Goal: Information Seeking & Learning: Learn about a topic

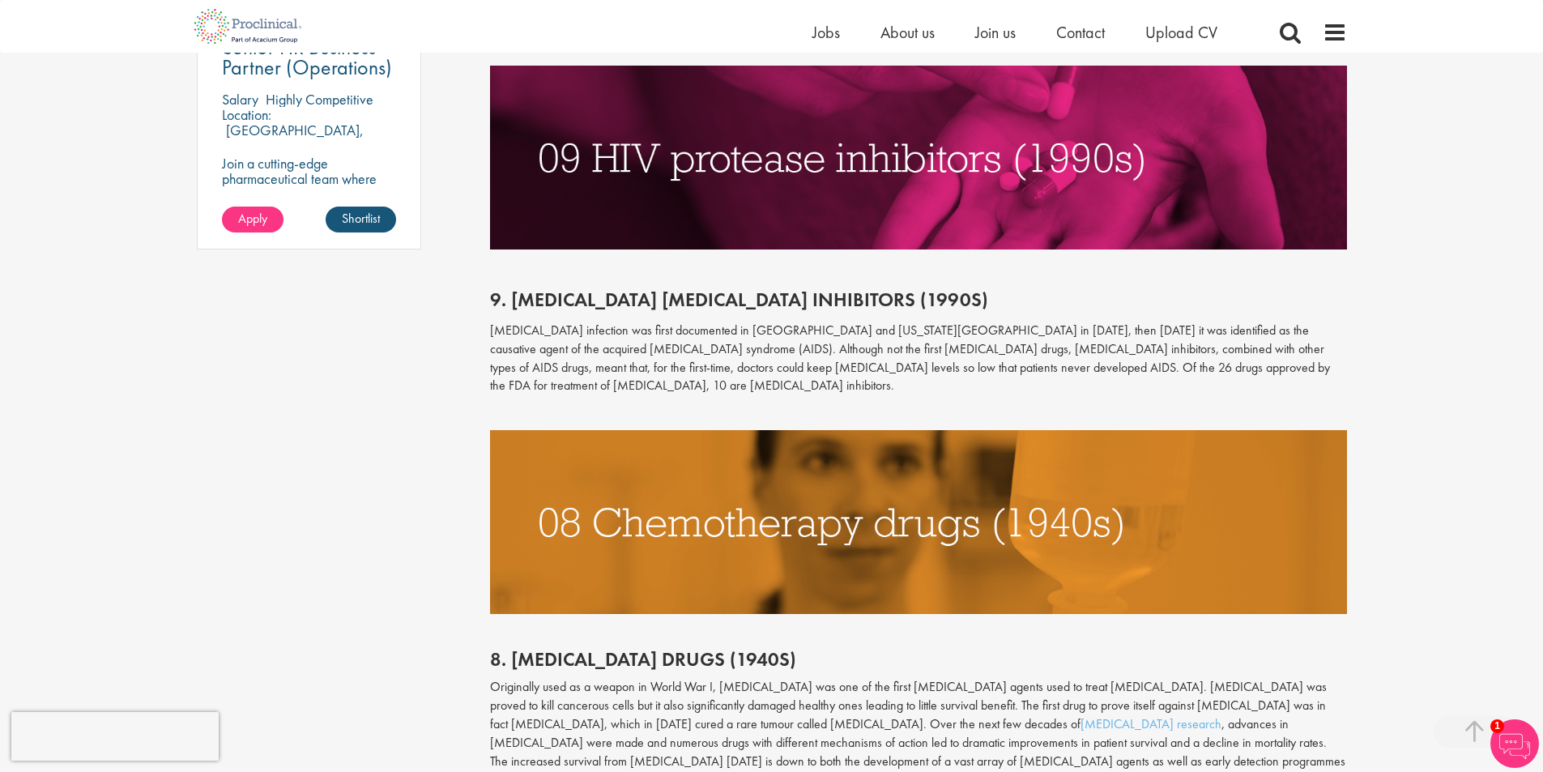
scroll to position [1377, 0]
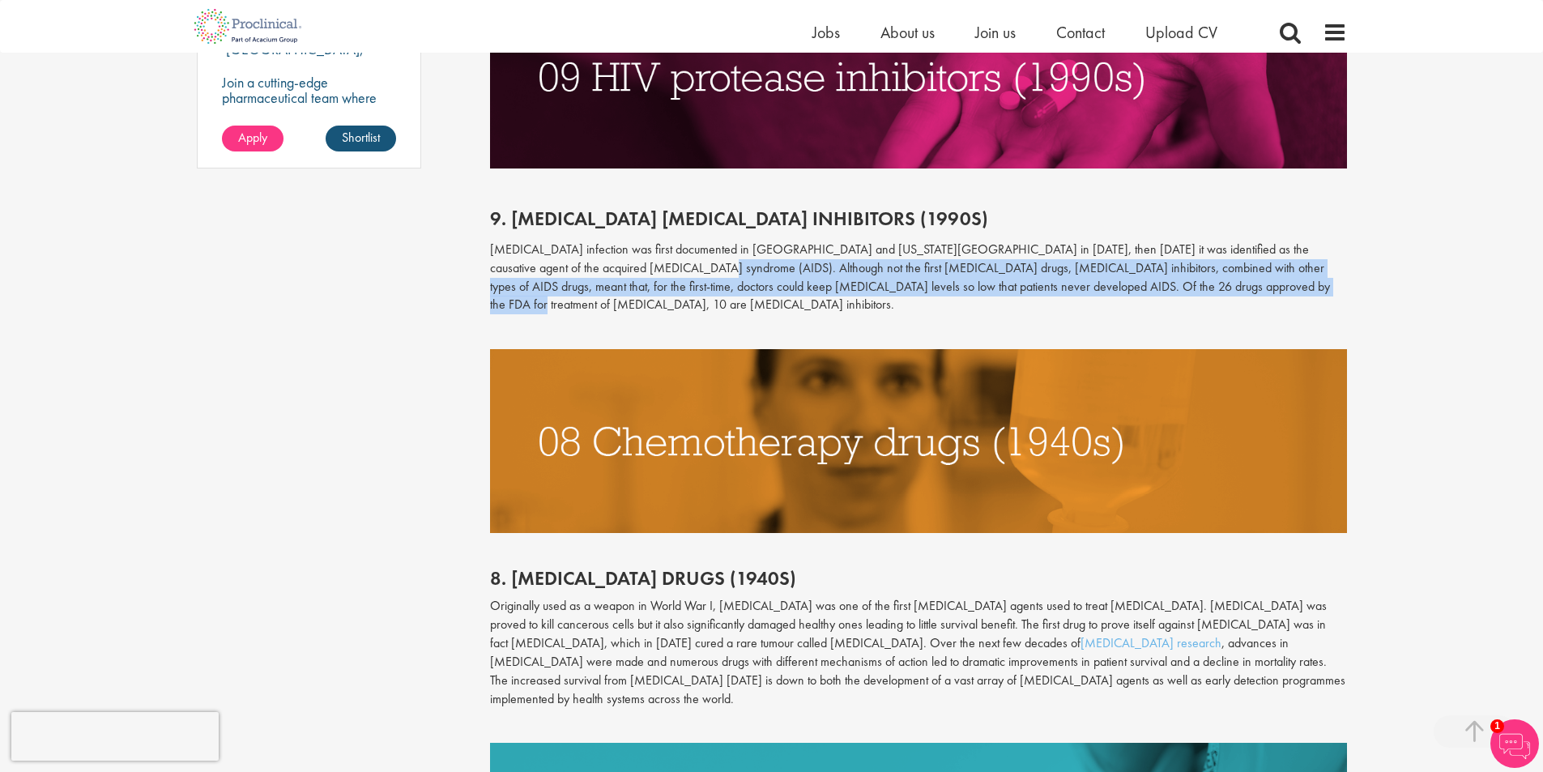
drag, startPoint x: 634, startPoint y: 270, endPoint x: 1196, endPoint y: 292, distance: 562.4
click at [1196, 292] on p "[MEDICAL_DATA] infection was first documented in [GEOGRAPHIC_DATA] and [US_STAT…" at bounding box center [918, 277] width 857 height 74
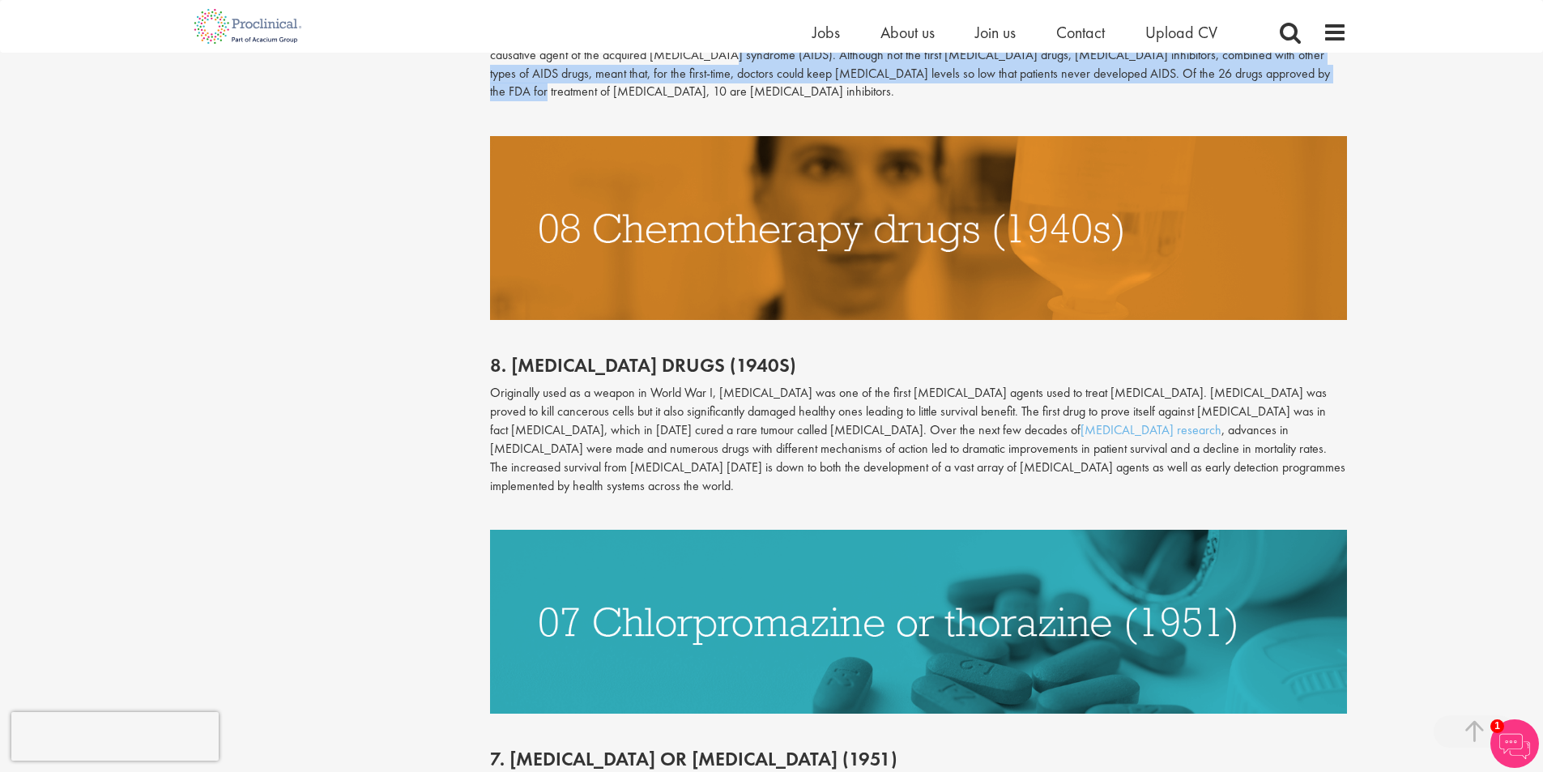
scroll to position [1620, 0]
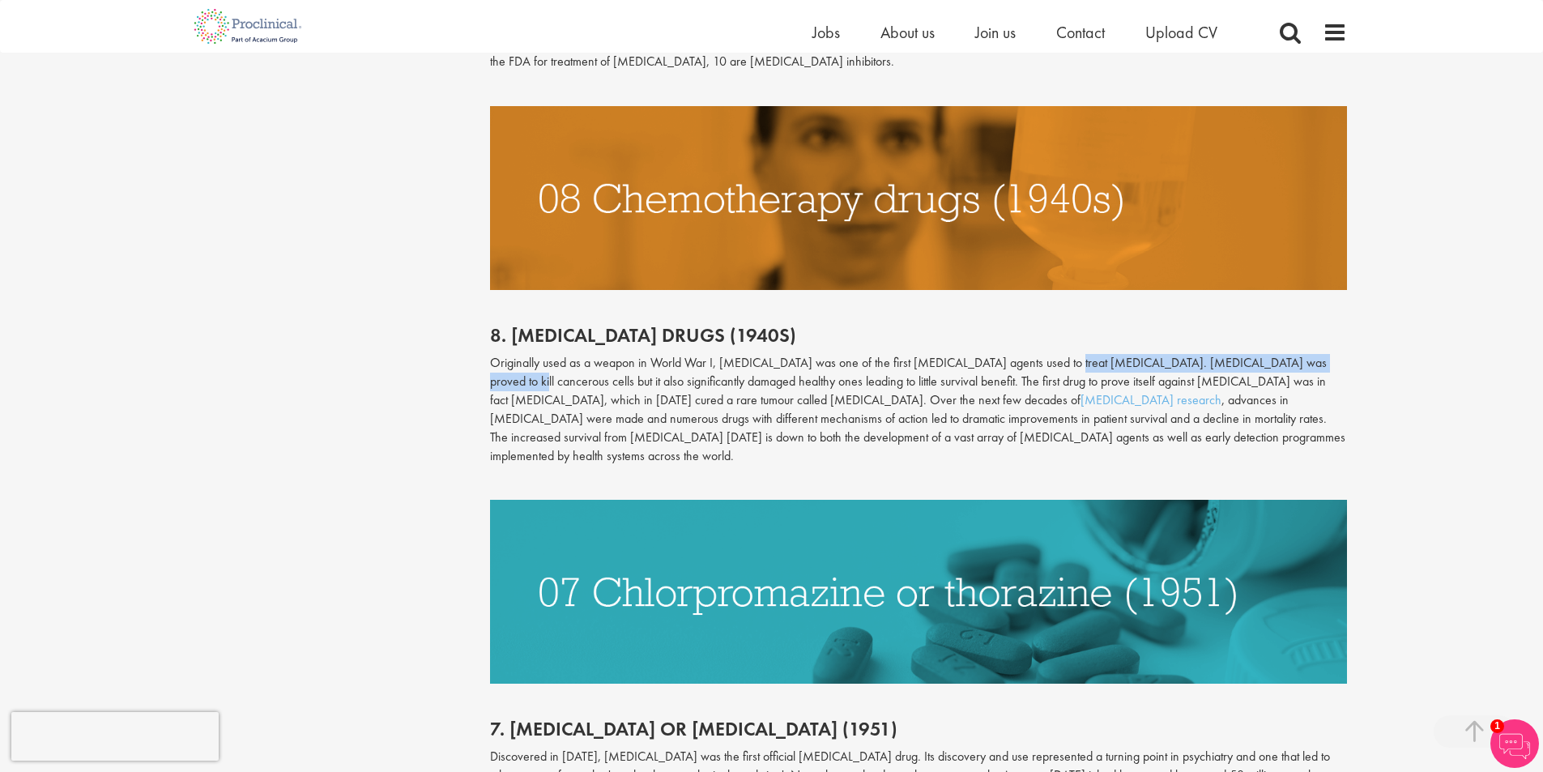
drag, startPoint x: 1053, startPoint y: 343, endPoint x: 1322, endPoint y: 338, distance: 268.9
click at [1322, 354] on p "Originally used as a weapon in World War I, [MEDICAL_DATA] was one of the first…" at bounding box center [918, 409] width 857 height 111
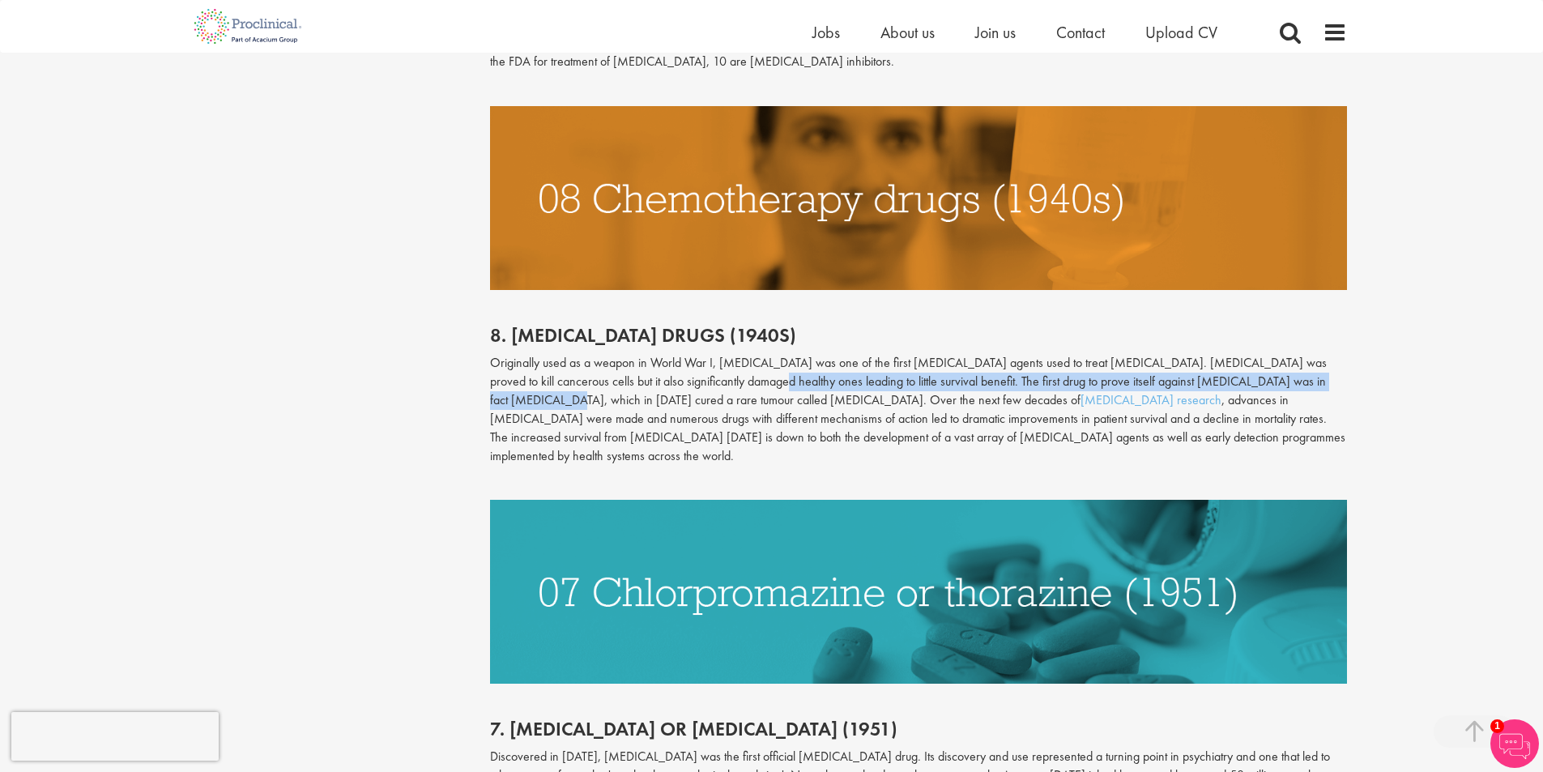
drag, startPoint x: 724, startPoint y: 363, endPoint x: 1364, endPoint y: 368, distance: 640.5
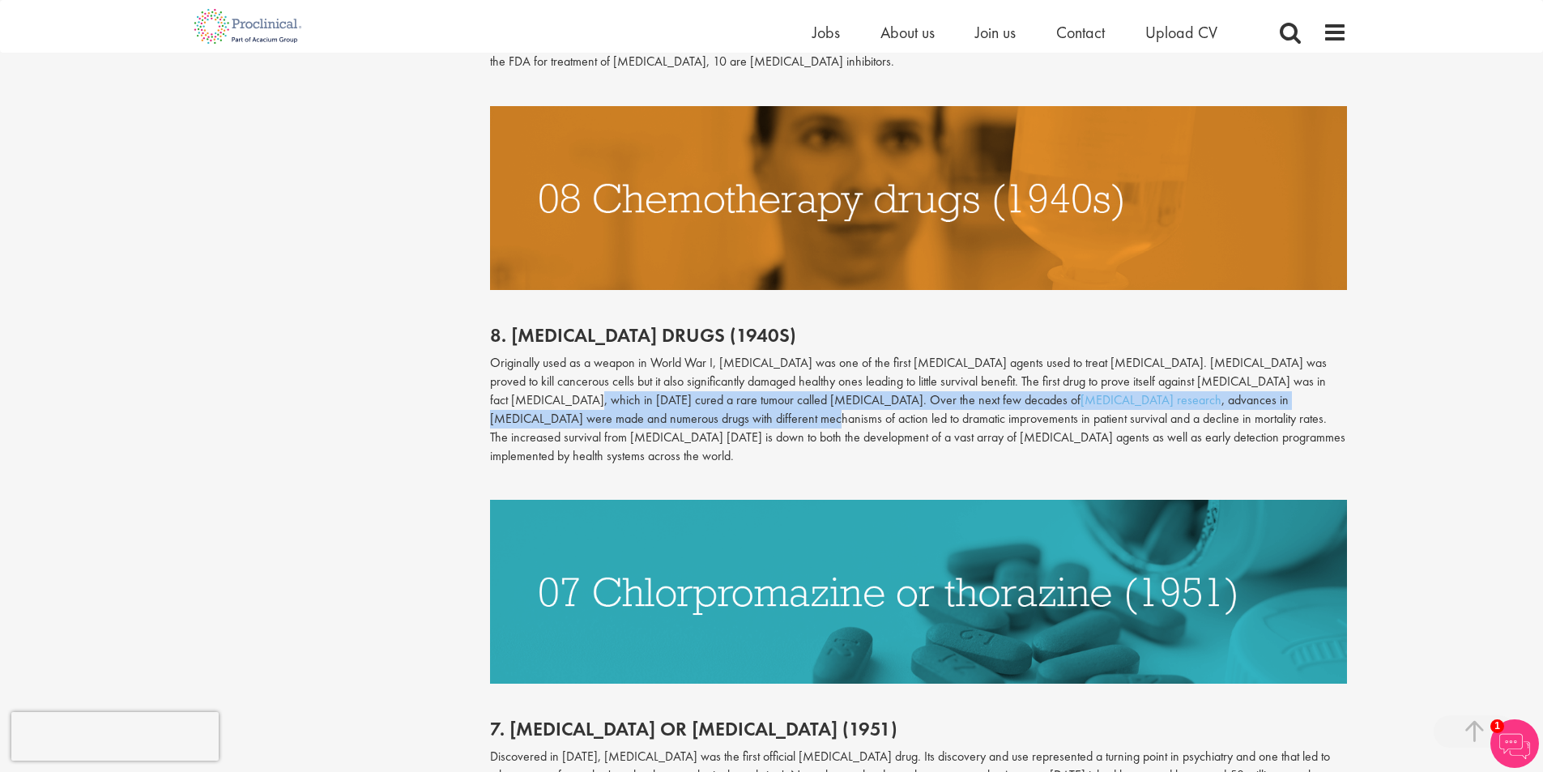
drag, startPoint x: 498, startPoint y: 382, endPoint x: 1319, endPoint y: 389, distance: 821.1
click at [1319, 389] on p "Originally used as a weapon in World War I, [MEDICAL_DATA] was one of the first…" at bounding box center [918, 409] width 857 height 111
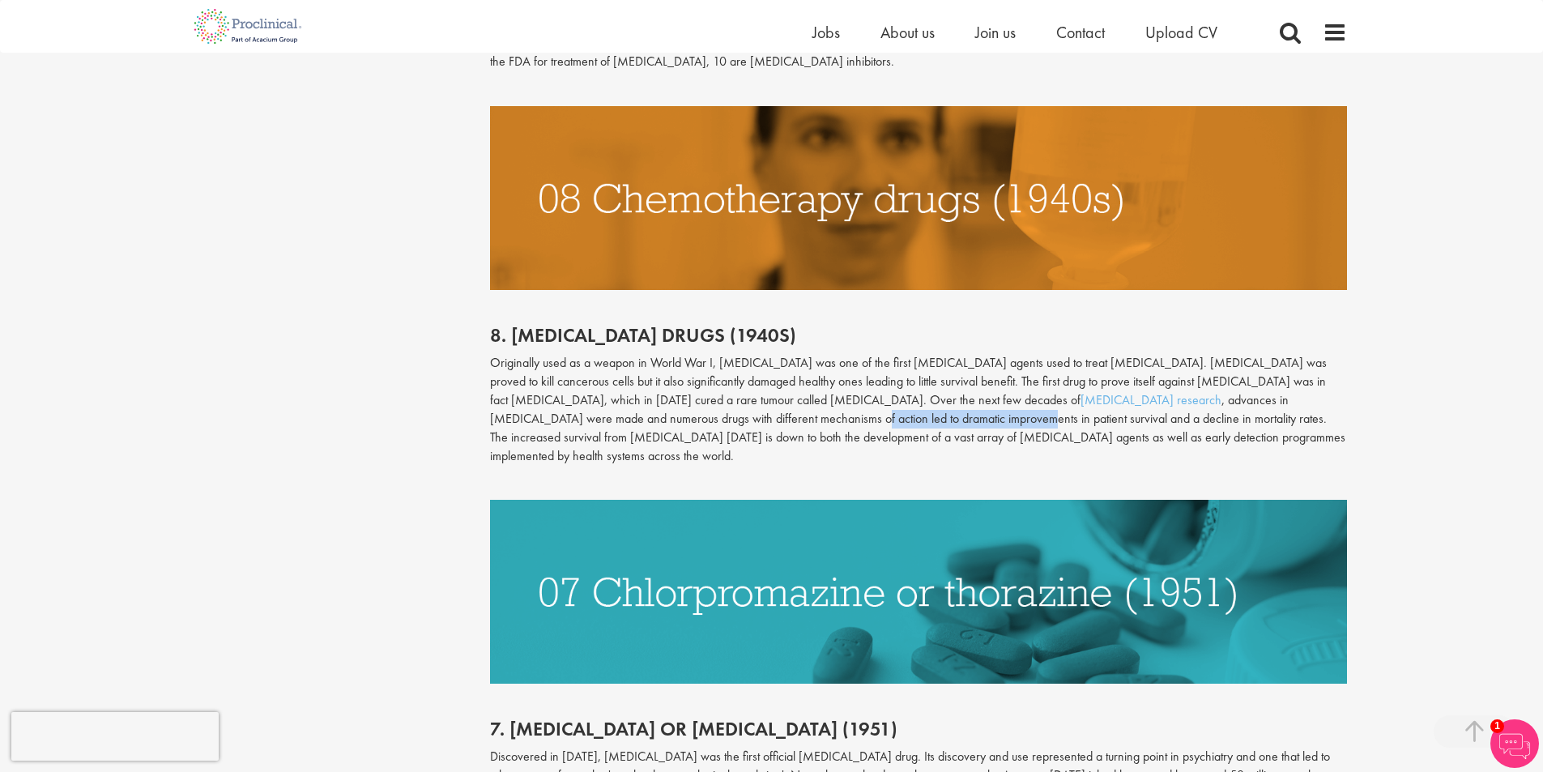
drag, startPoint x: 505, startPoint y: 401, endPoint x: 679, endPoint y: 397, distance: 173.3
click at [677, 397] on p "Originally used as a weapon in World War I, [MEDICAL_DATA] was one of the first…" at bounding box center [918, 409] width 857 height 111
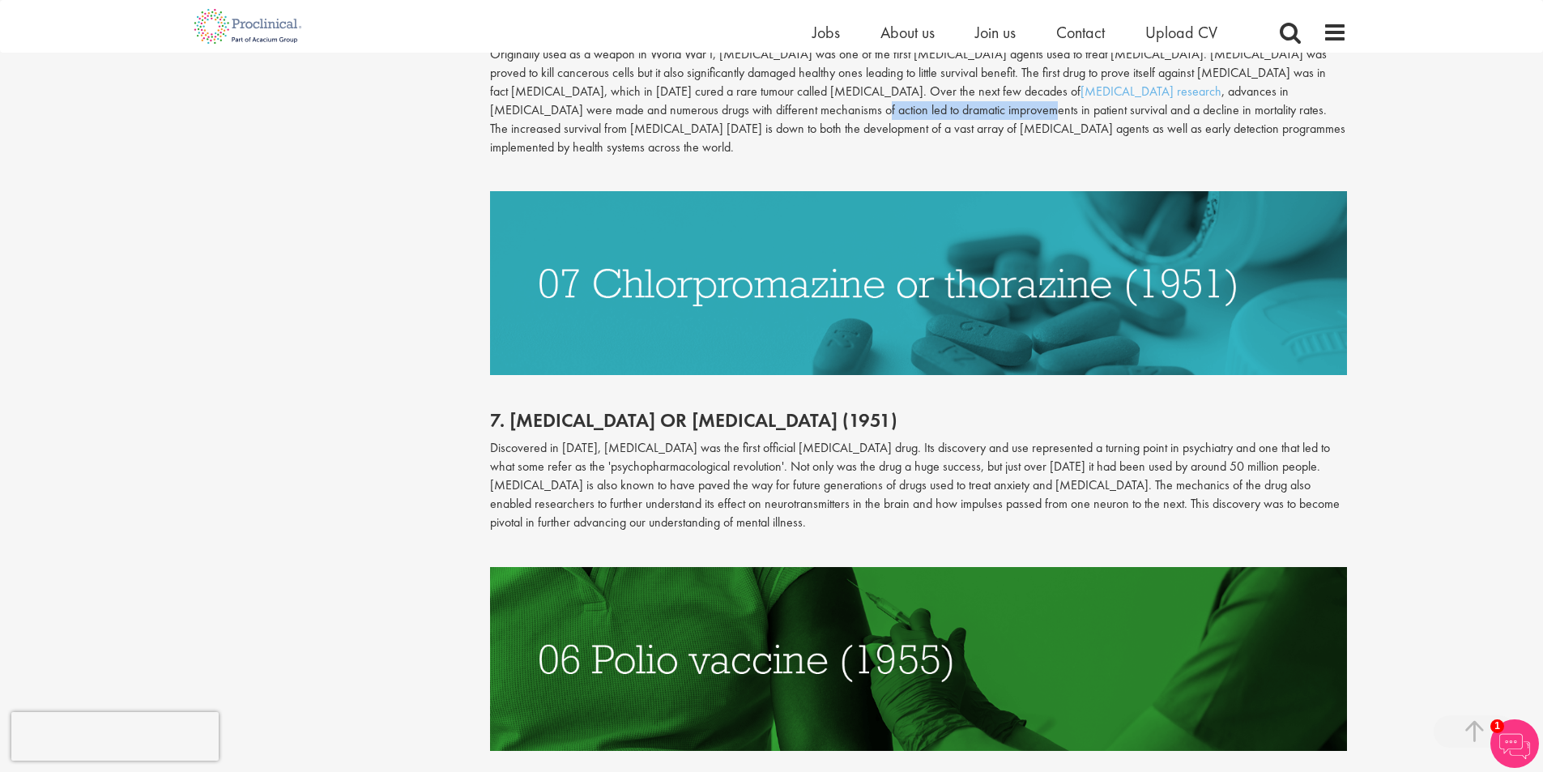
scroll to position [1943, 0]
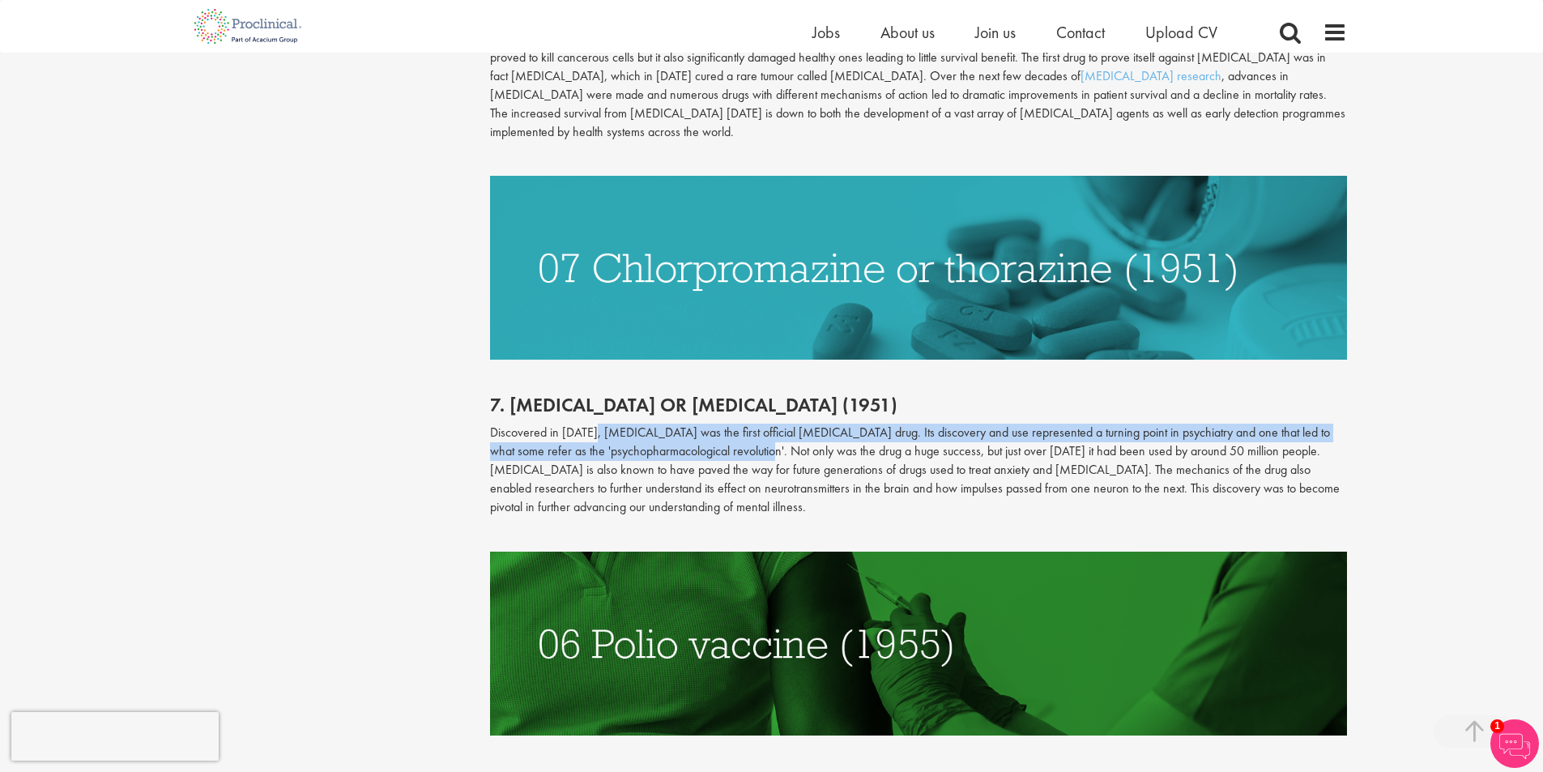
drag, startPoint x: 593, startPoint y: 395, endPoint x: 730, endPoint y: 417, distance: 138.6
click at [730, 423] on p "Discovered in [DATE], [MEDICAL_DATA] was the first official [MEDICAL_DATA] drug…" at bounding box center [918, 469] width 857 height 92
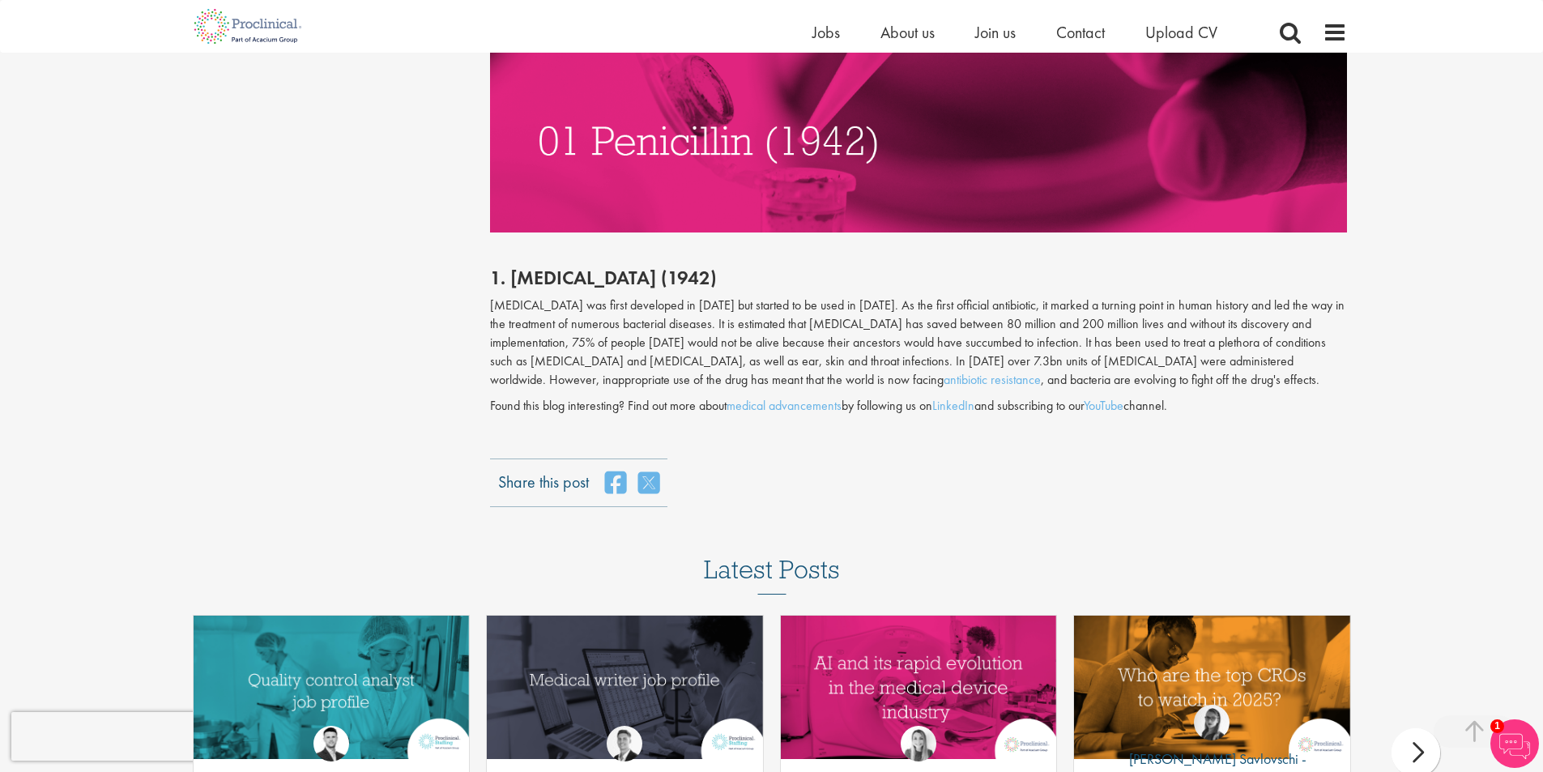
scroll to position [3644, 0]
